Goal: Task Accomplishment & Management: Complete application form

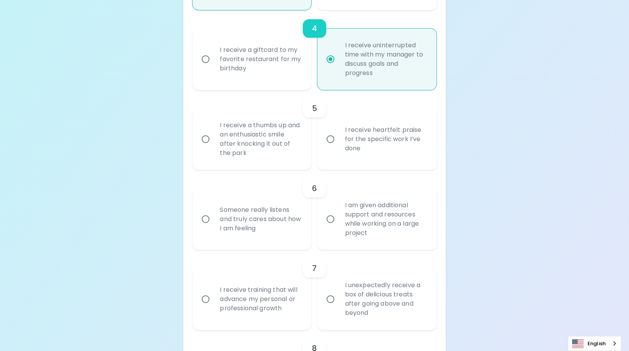
scroll to position [429, 0]
click at [330, 147] on input "I receive heartfelt praise for the specific work I’ve done" at bounding box center [330, 139] width 16 height 16
radio input "false"
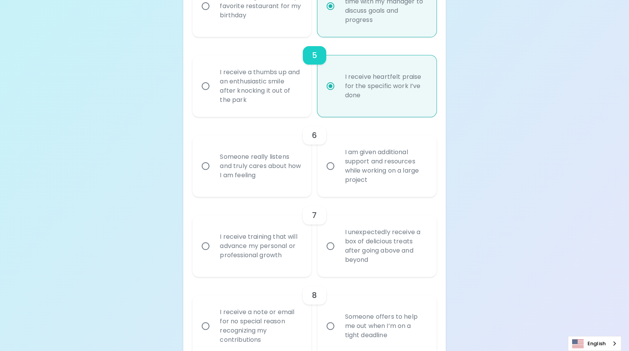
scroll to position [491, 0]
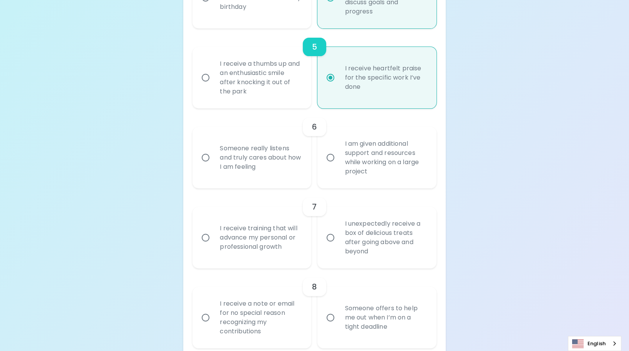
radio input "true"
click at [330, 166] on input "I am given additional support and resources while working on a large project" at bounding box center [330, 157] width 16 height 16
radio input "false"
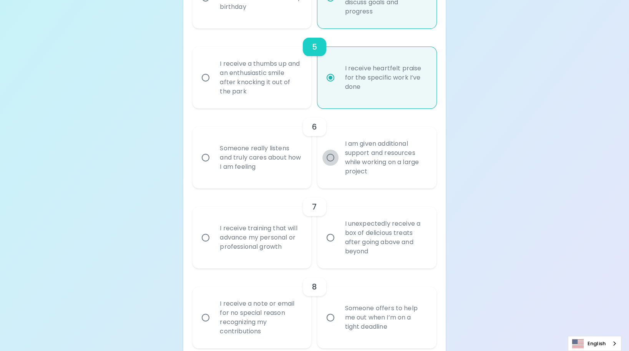
radio input "false"
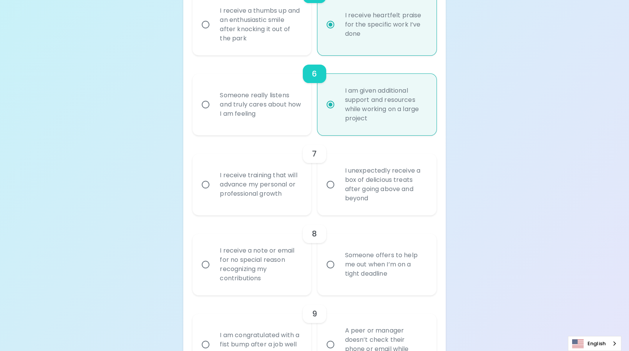
scroll to position [552, 0]
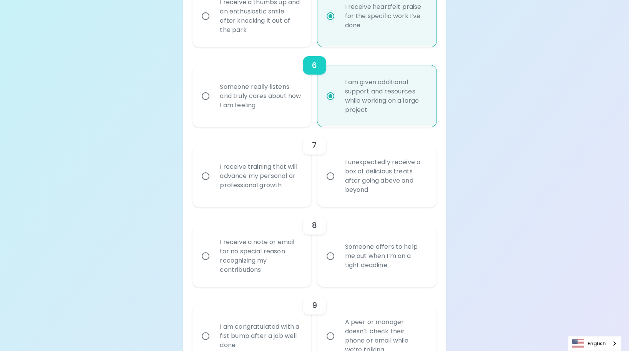
radio input "true"
click at [278, 180] on div "I receive training that will advance my personal or professional growth" at bounding box center [260, 176] width 93 height 46
click at [214, 180] on input "I receive training that will advance my personal or professional growth" at bounding box center [205, 176] width 16 height 16
radio input "false"
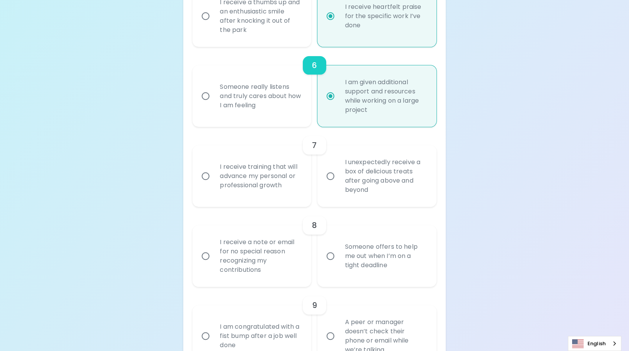
radio input "false"
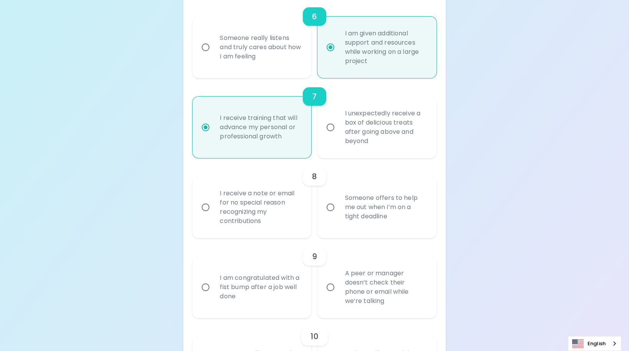
scroll to position [613, 0]
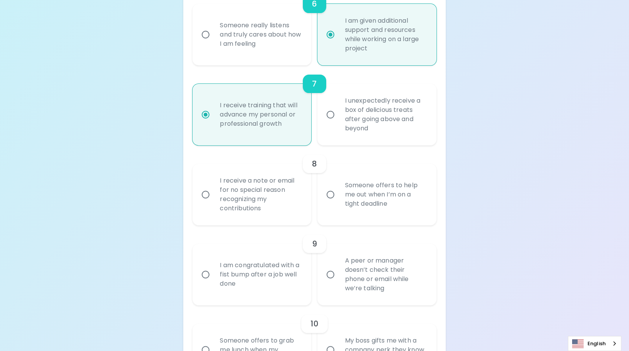
radio input "true"
click at [353, 217] on div "Someone offers to help me out when I’m on a tight deadline" at bounding box center [384, 194] width 93 height 46
click at [338, 202] on input "Someone offers to help me out when I’m on a tight deadline" at bounding box center [330, 194] width 16 height 16
radio input "false"
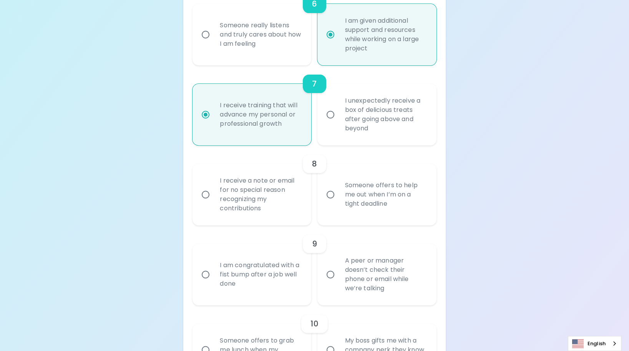
radio input "false"
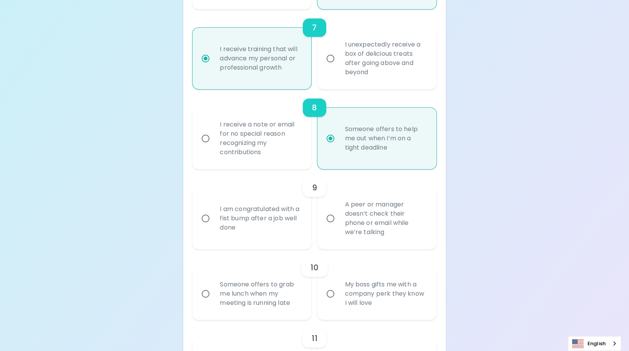
scroll to position [675, 0]
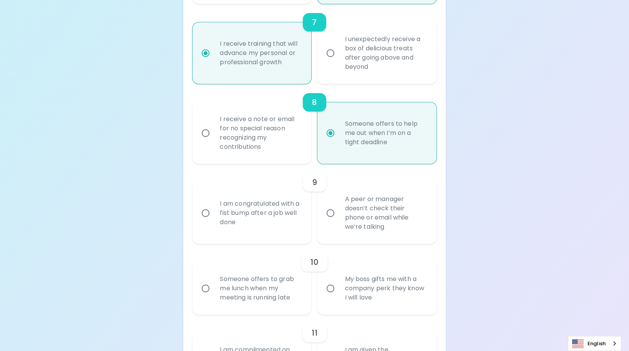
radio input "true"
click at [336, 236] on label "A peer or manager doesn’t check their phone or email while we’re talking" at bounding box center [372, 212] width 119 height 61
click at [336, 221] on input "A peer or manager doesn’t check their phone or email while we’re talking" at bounding box center [330, 213] width 16 height 16
radio input "false"
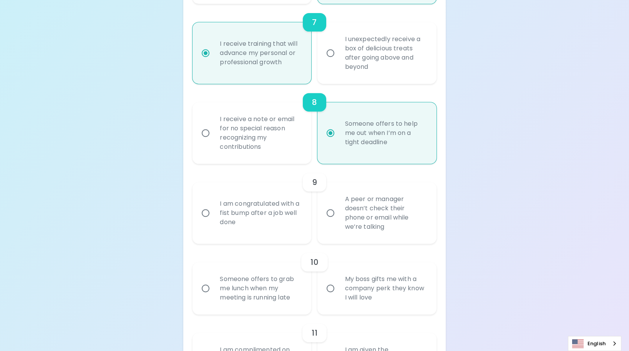
radio input "false"
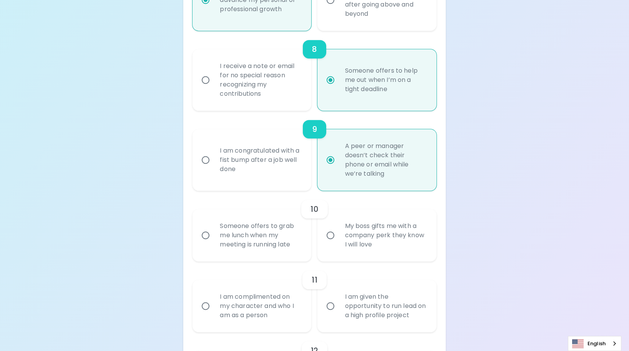
scroll to position [736, 0]
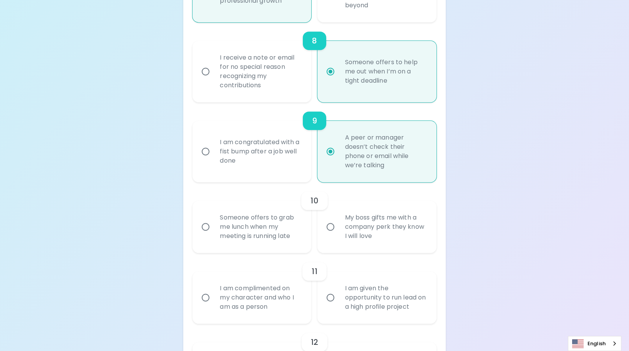
radio input "true"
click at [230, 232] on div "Someone offers to grab me lunch when my meeting is running late" at bounding box center [260, 227] width 93 height 46
click at [214, 232] on input "Someone offers to grab me lunch when my meeting is running late" at bounding box center [205, 227] width 16 height 16
radio input "false"
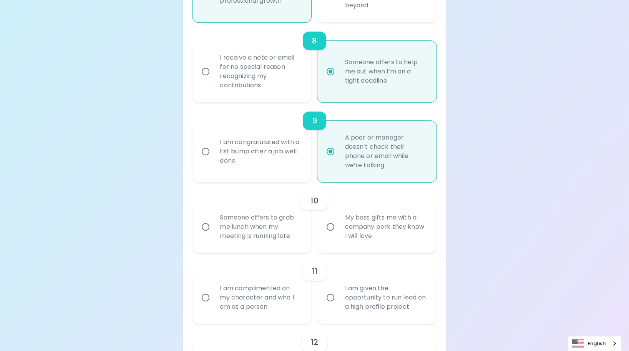
radio input "false"
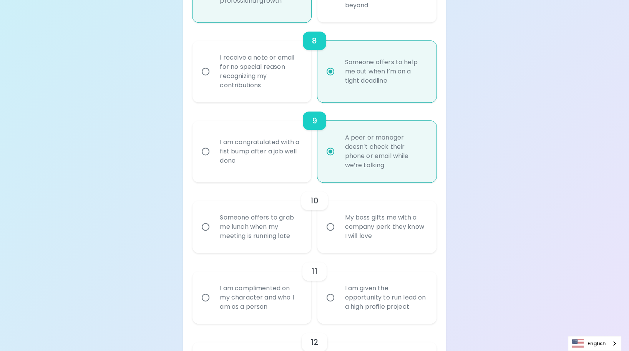
radio input "false"
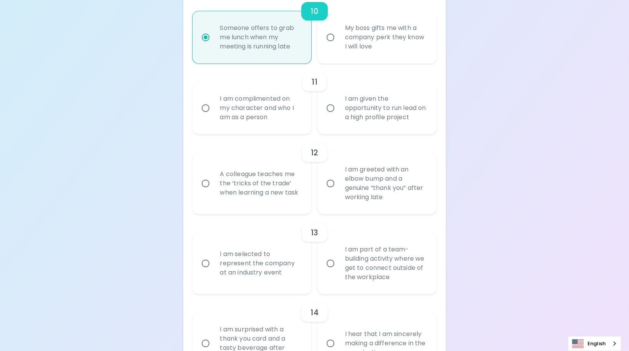
scroll to position [933, 0]
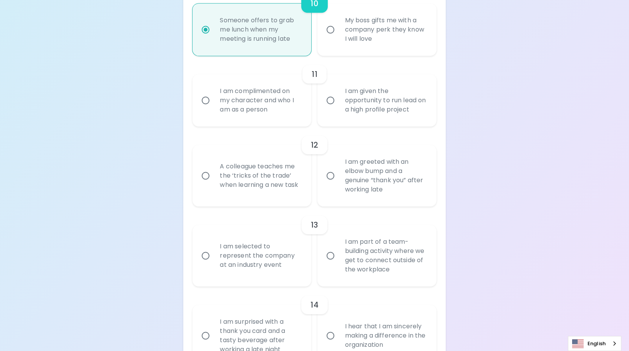
radio input "true"
click at [255, 111] on div "I am complimented on my character and who I am as a person" at bounding box center [260, 100] width 93 height 46
click at [214, 108] on input "I am complimented on my character and who I am as a person" at bounding box center [205, 100] width 16 height 16
radio input "false"
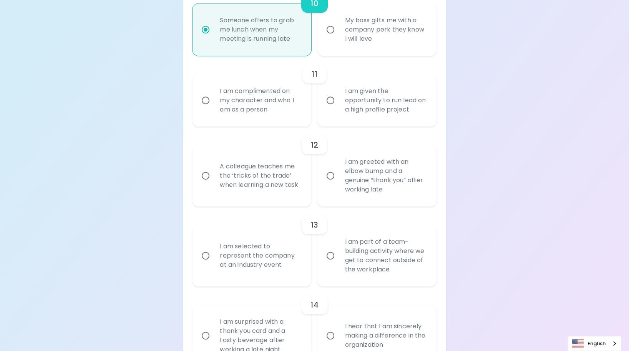
radio input "false"
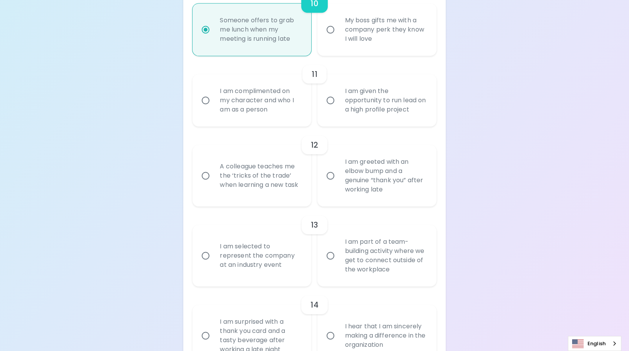
radio input "false"
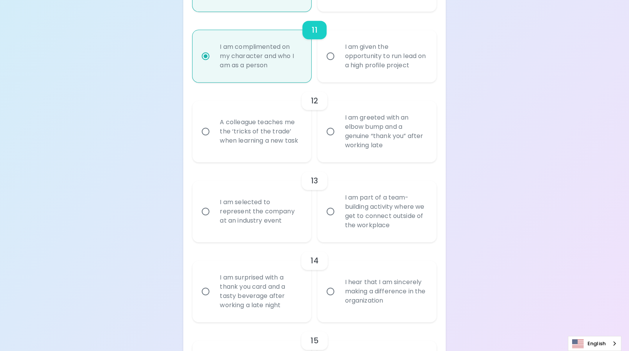
scroll to position [995, 0]
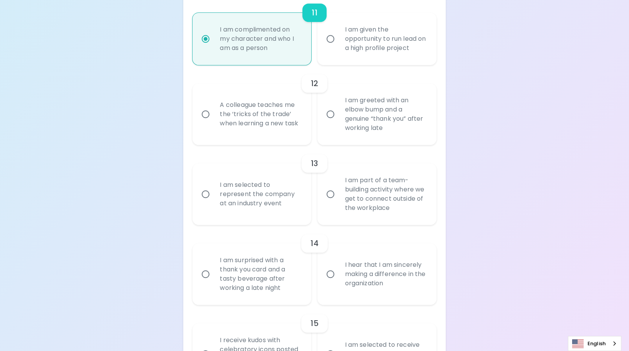
radio input "true"
click at [206, 122] on input "A colleague teaches me the ‘tricks of the trade’ when learning a new task" at bounding box center [205, 114] width 16 height 16
radio input "false"
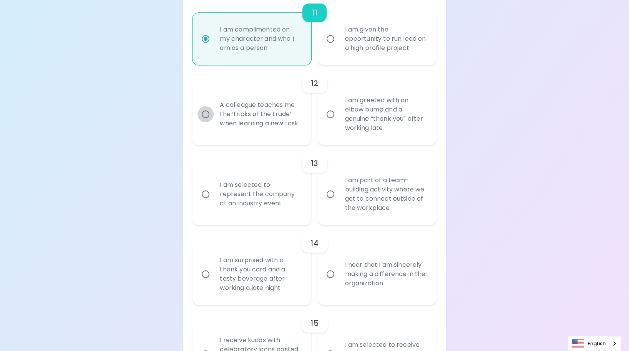
radio input "false"
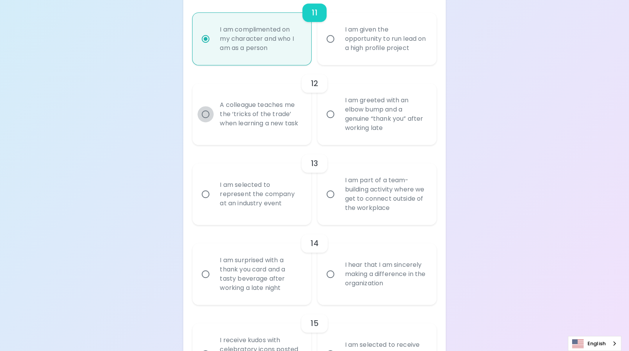
radio input "false"
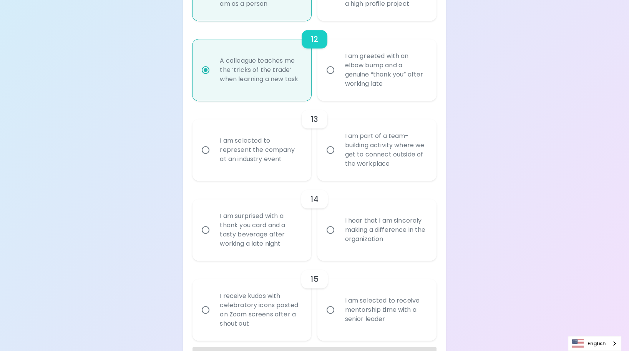
scroll to position [1056, 0]
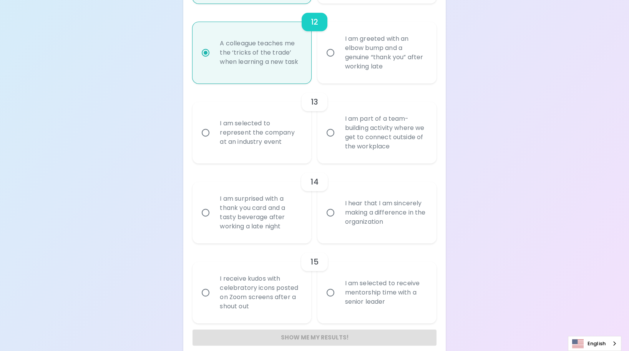
radio input "true"
click at [212, 141] on input "I am selected to represent the company at an industry event" at bounding box center [205, 132] width 16 height 16
radio input "false"
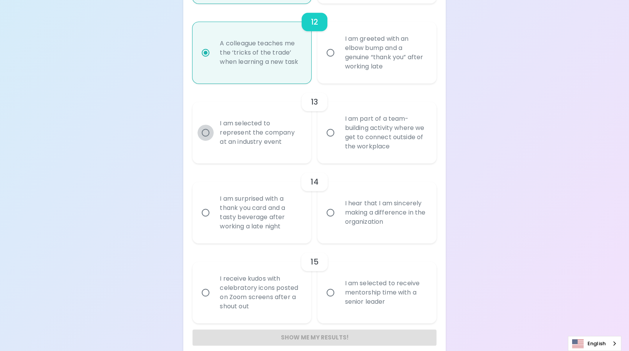
radio input "false"
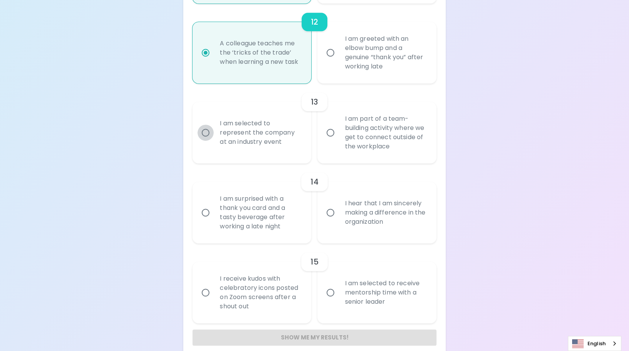
radio input "false"
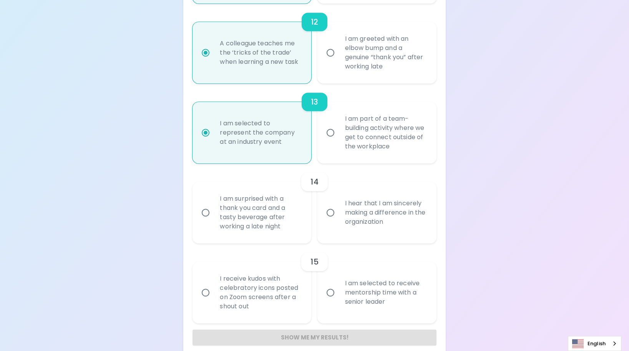
scroll to position [1075, 0]
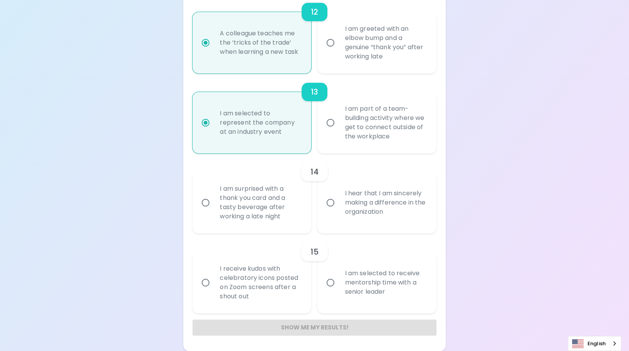
radio input "true"
click at [356, 201] on div "I hear that I am sincerely making a difference in the organization" at bounding box center [384, 202] width 93 height 46
click at [338, 201] on input "I hear that I am sincerely making a difference in the organization" at bounding box center [330, 202] width 16 height 16
radio input "false"
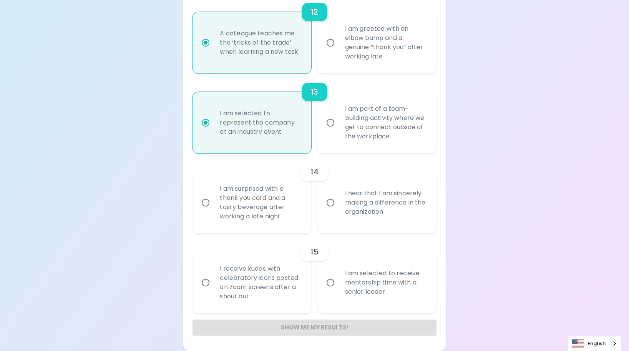
radio input "false"
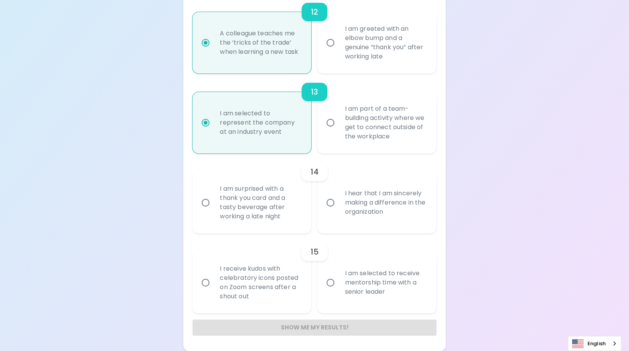
radio input "false"
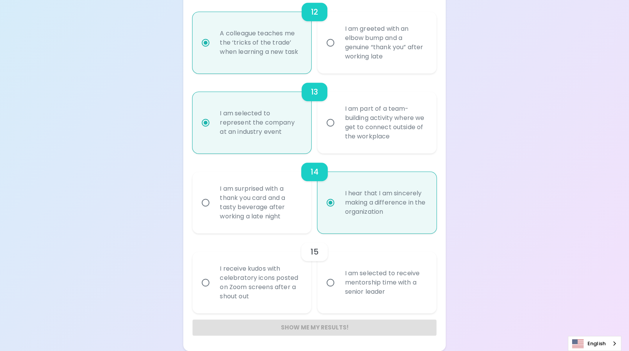
radio input "true"
click at [343, 280] on div "I am selected to receive mentorship time with a senior leader" at bounding box center [384, 282] width 93 height 46
click at [338, 280] on input "I am selected to receive mentorship time with a senior leader" at bounding box center [330, 282] width 16 height 16
radio input "false"
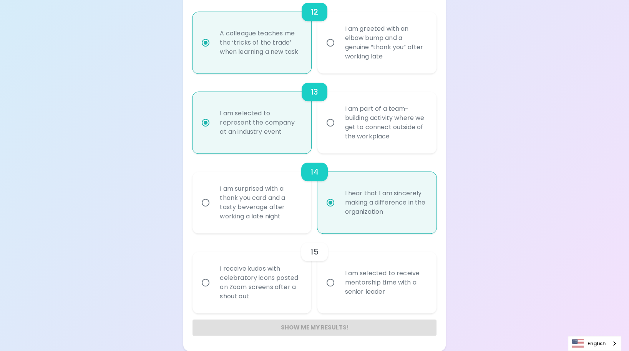
radio input "false"
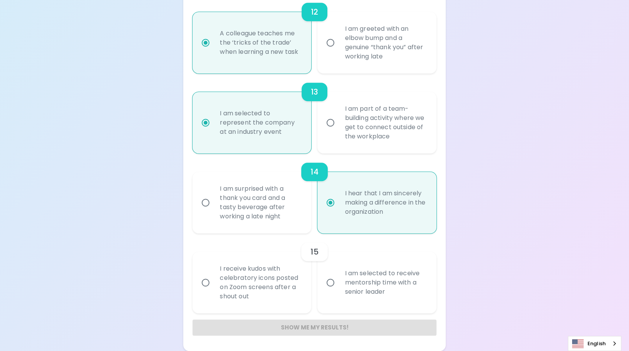
radio input "false"
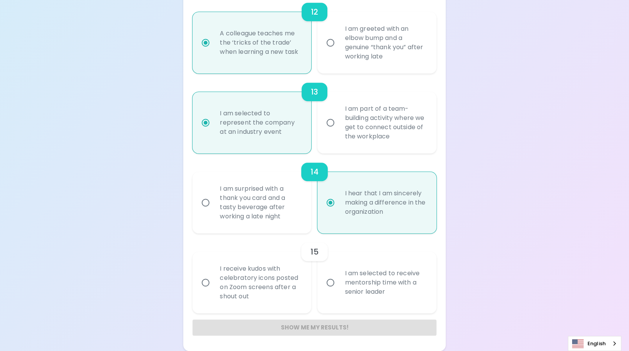
radio input "false"
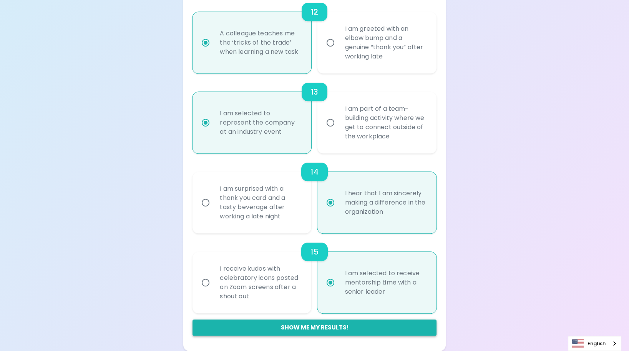
radio input "true"
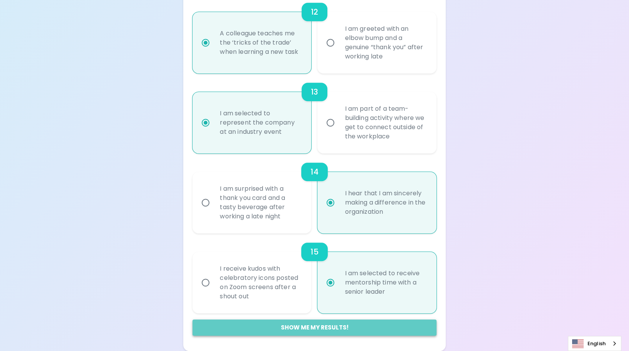
click at [302, 328] on button "Show me my results!" at bounding box center [314, 327] width 244 height 16
radio input "false"
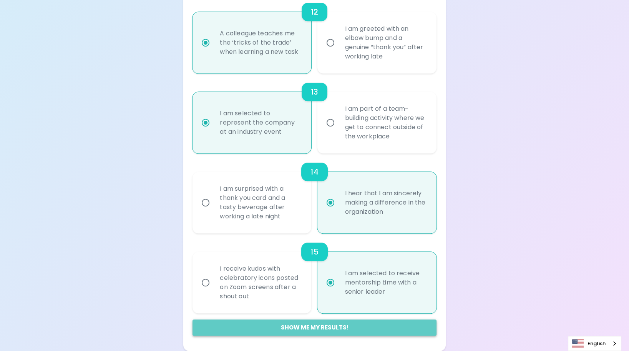
radio input "false"
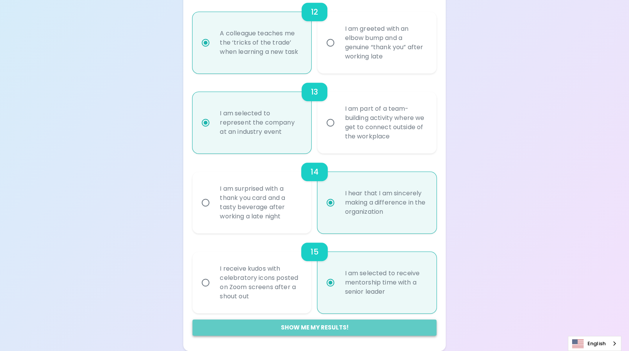
radio input "false"
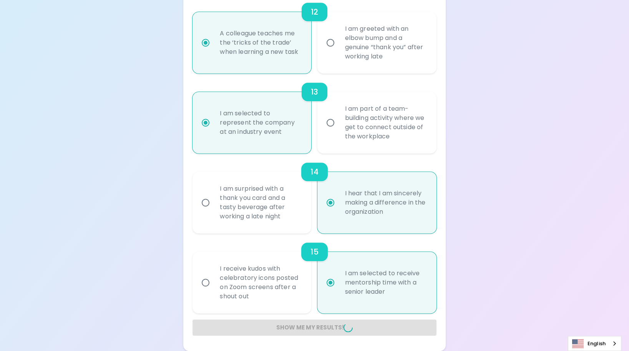
radio input "false"
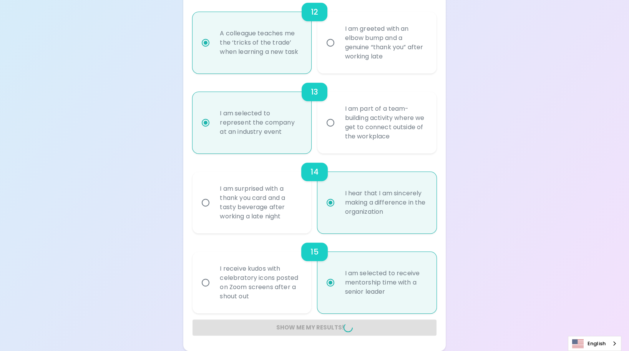
radio input "false"
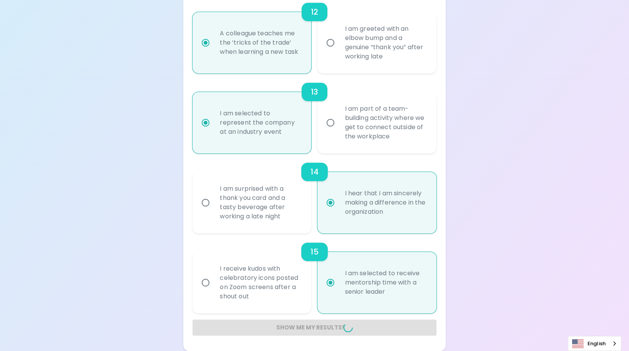
radio input "false"
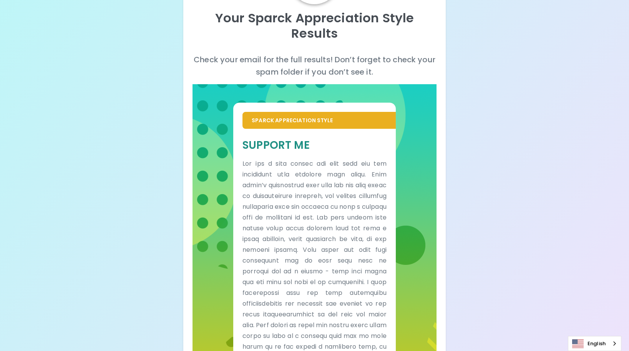
scroll to position [88, 0]
